Goal: Find specific page/section: Find specific page/section

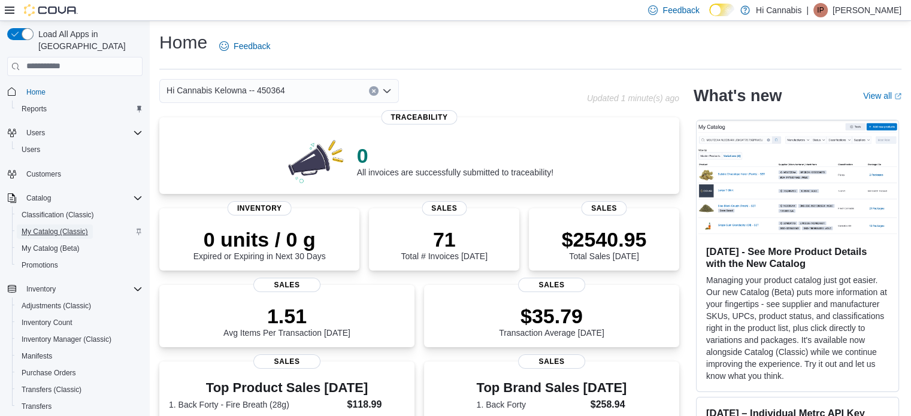
click at [68, 227] on span "My Catalog (Classic)" at bounding box center [55, 232] width 66 height 10
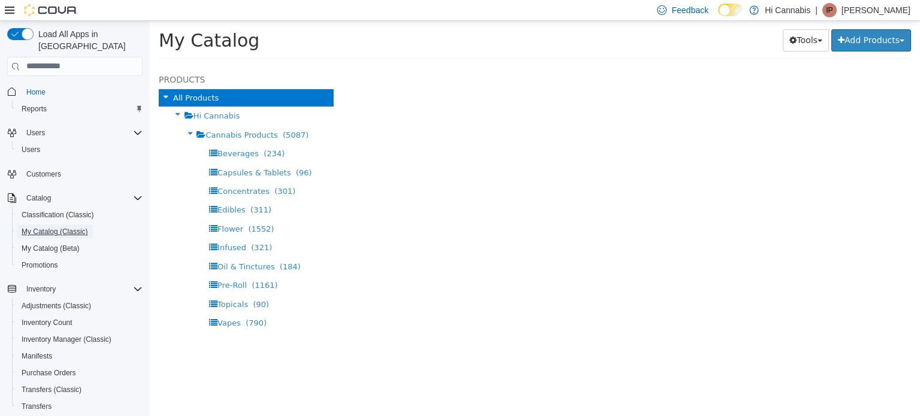
select select "**********"
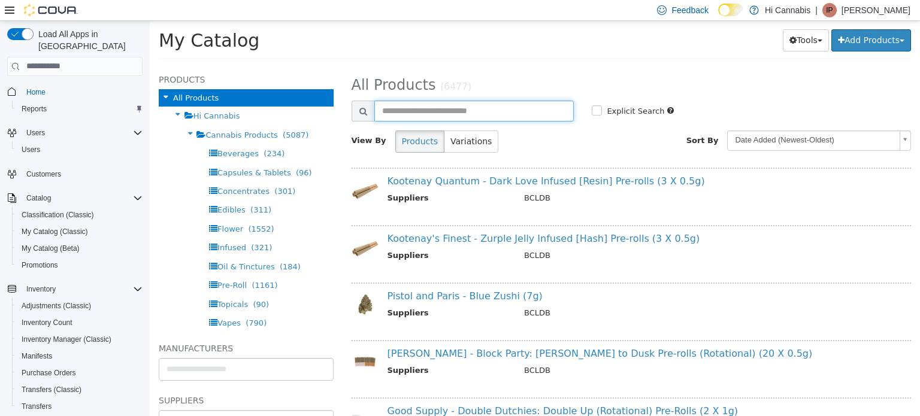
click at [417, 111] on input "text" at bounding box center [474, 110] width 200 height 21
